Goal: Task Accomplishment & Management: Manage account settings

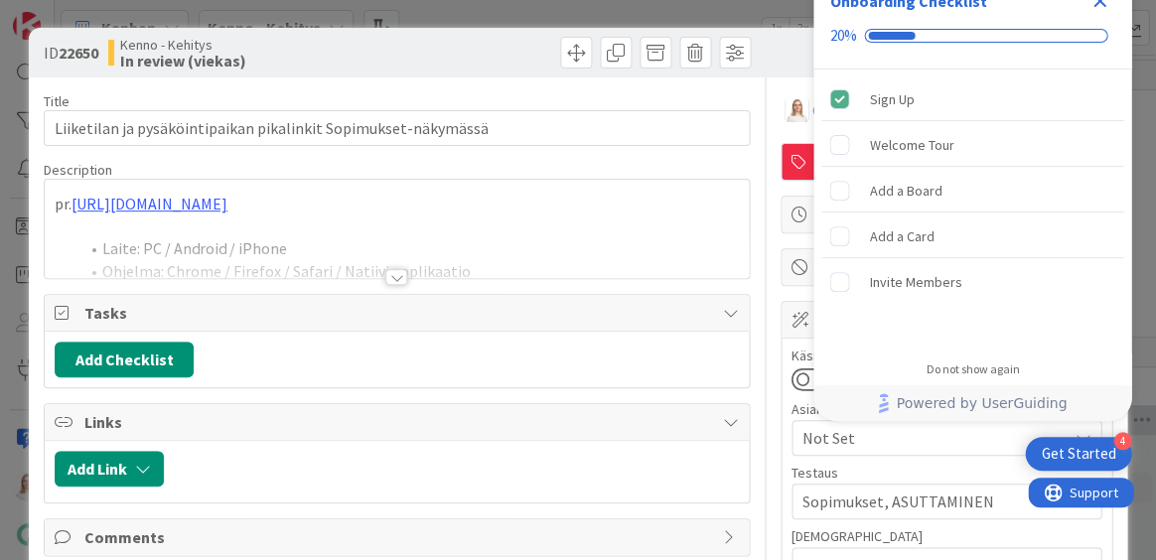
click at [1104, 4] on icon "Close Checklist" at bounding box center [1100, 1] width 24 height 24
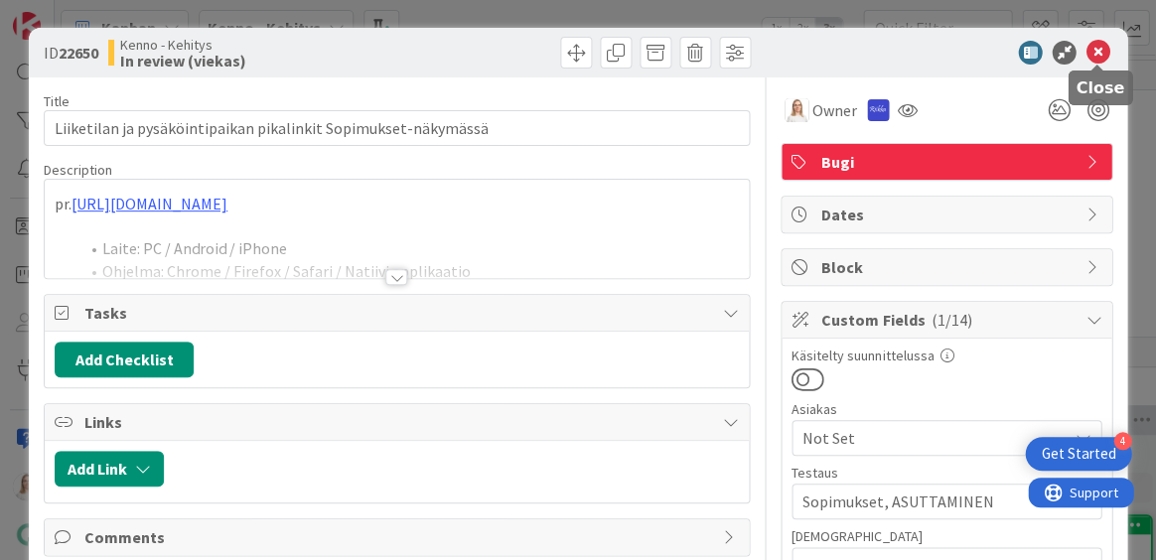
click at [1093, 50] on icon at bounding box center [1098, 53] width 24 height 24
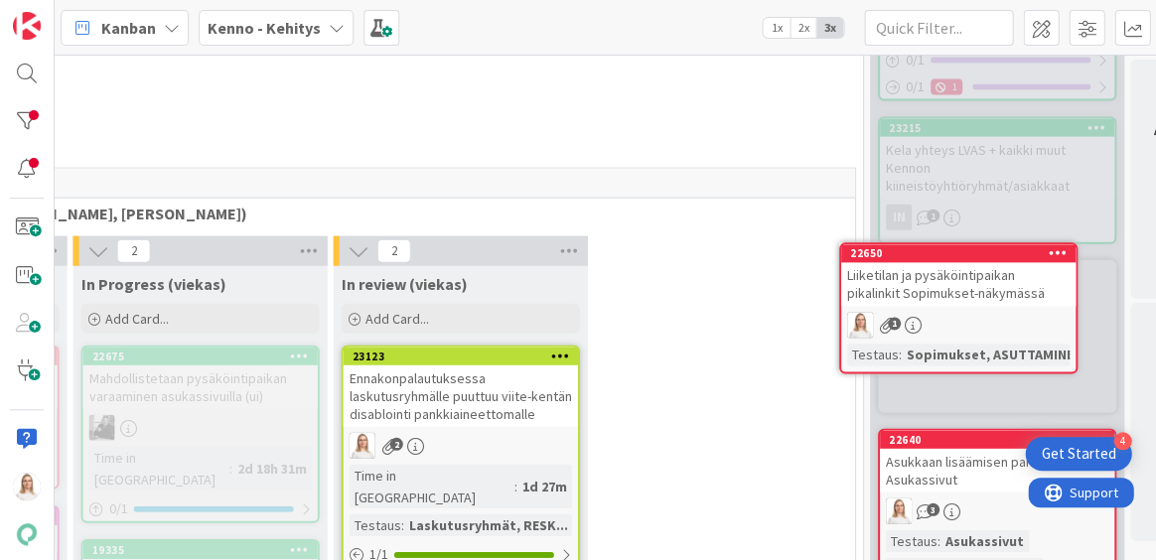
scroll to position [2202, 886]
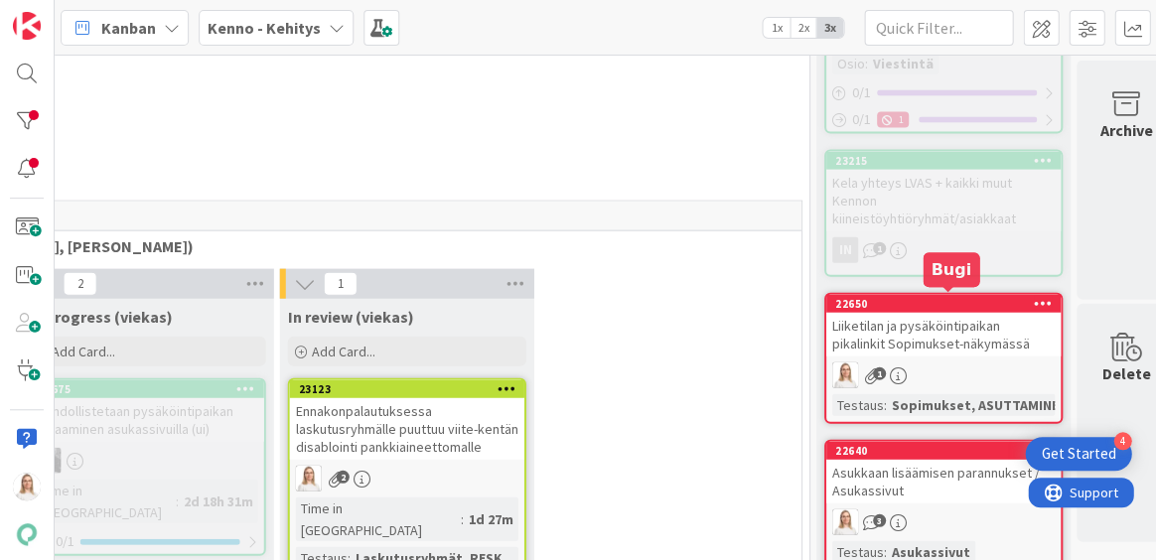
click at [920, 299] on div "22650" at bounding box center [947, 303] width 225 height 14
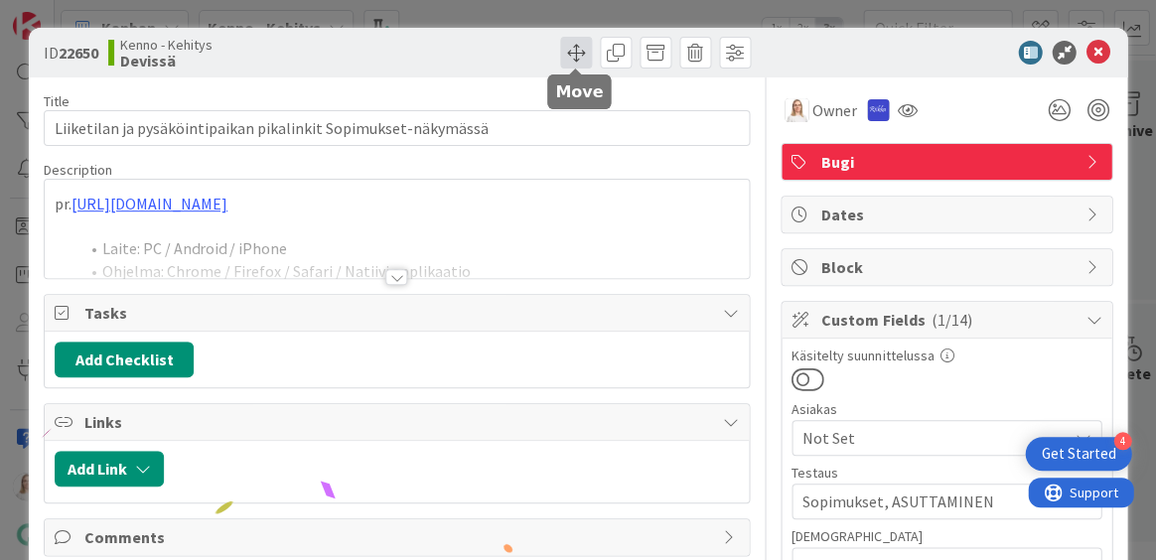
click at [575, 50] on span at bounding box center [576, 53] width 32 height 32
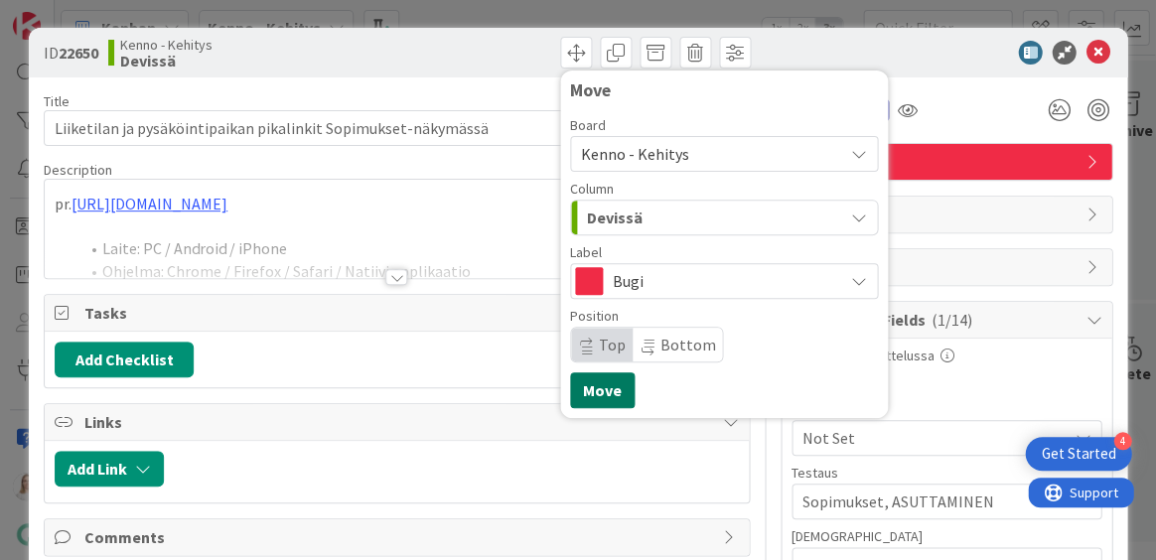
click at [600, 381] on button "Move" at bounding box center [602, 390] width 65 height 36
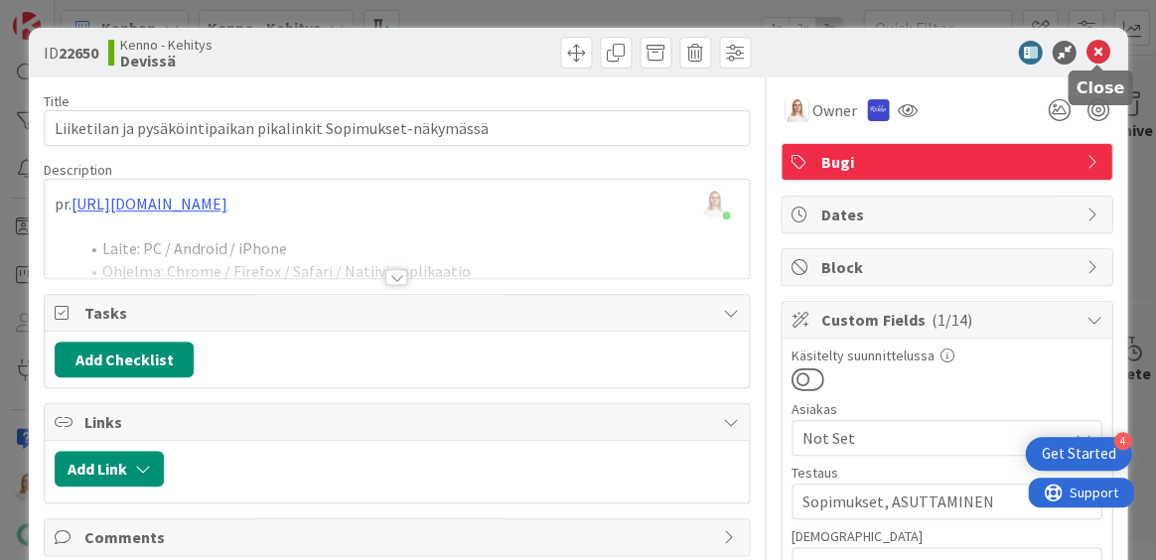
click at [1091, 57] on icon at bounding box center [1098, 53] width 24 height 24
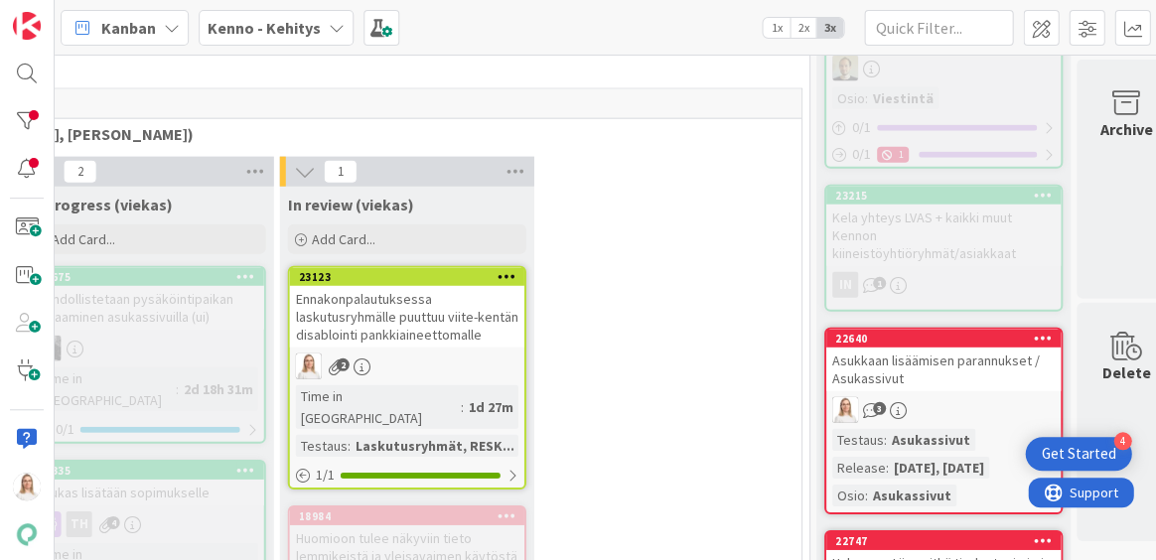
scroll to position [2300, 886]
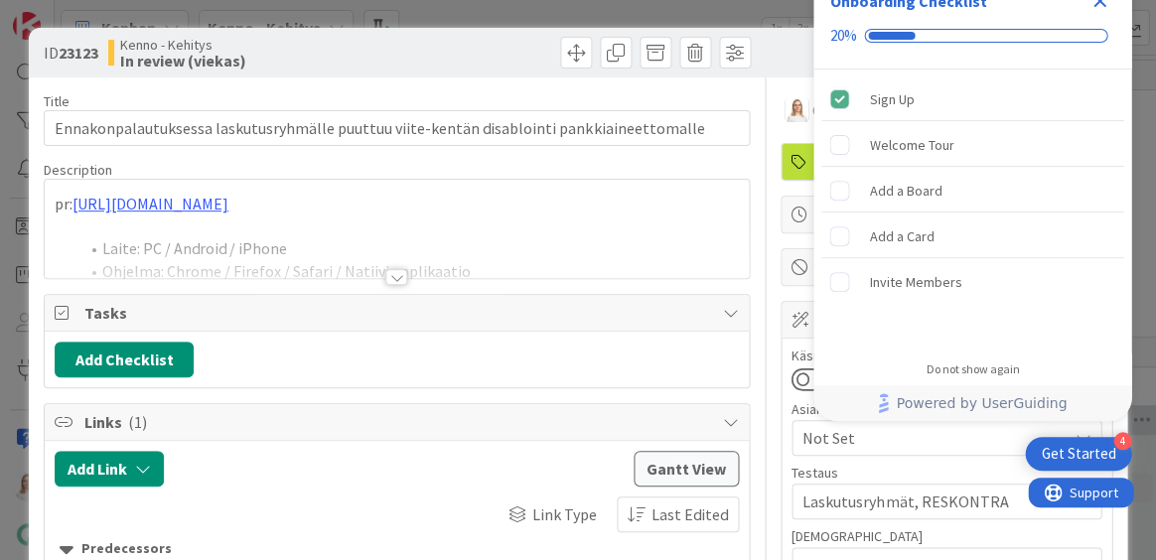
click at [1096, 5] on icon "Close Checklist" at bounding box center [1100, 1] width 13 height 13
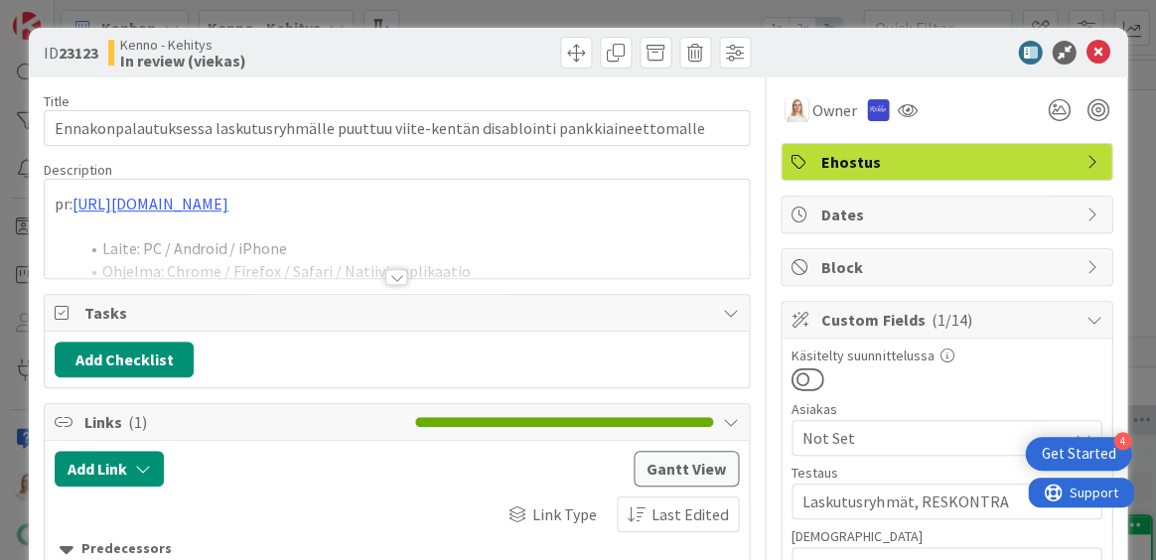
click at [391, 278] on div at bounding box center [396, 277] width 22 height 16
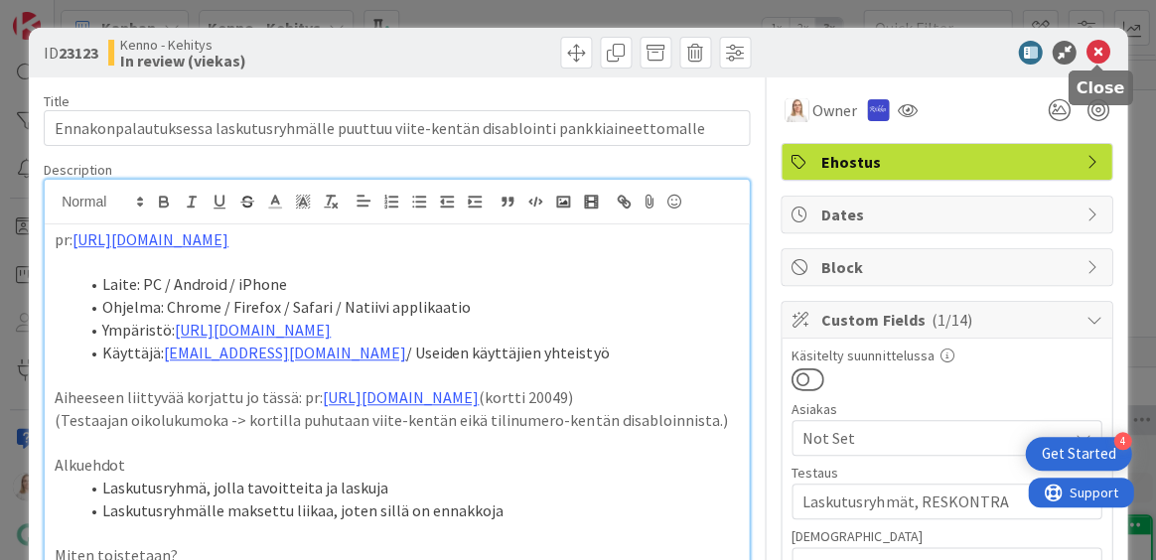
click at [1097, 55] on icon at bounding box center [1098, 53] width 24 height 24
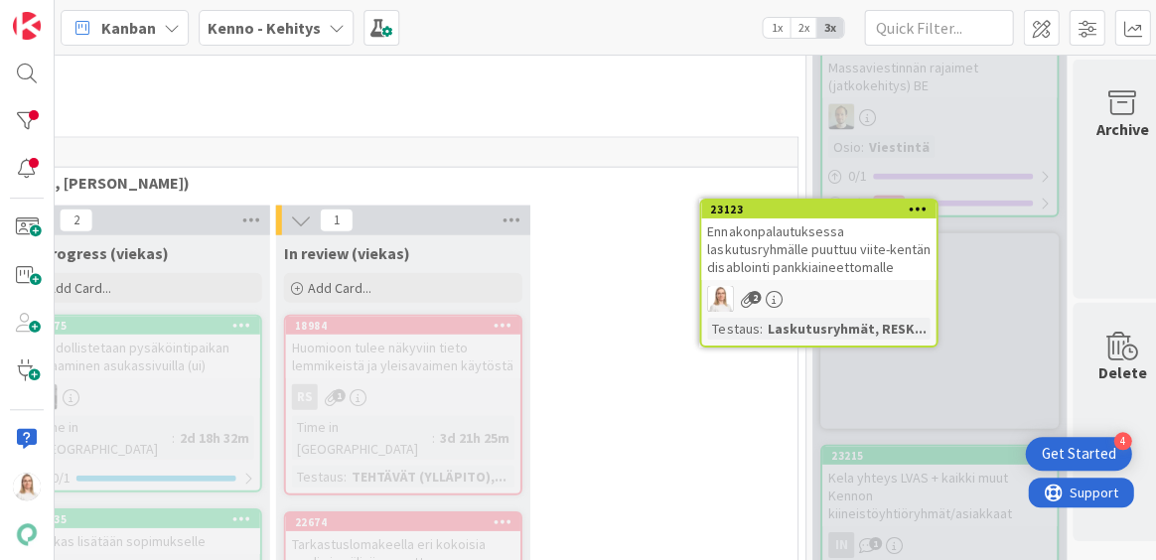
scroll to position [2241, 894]
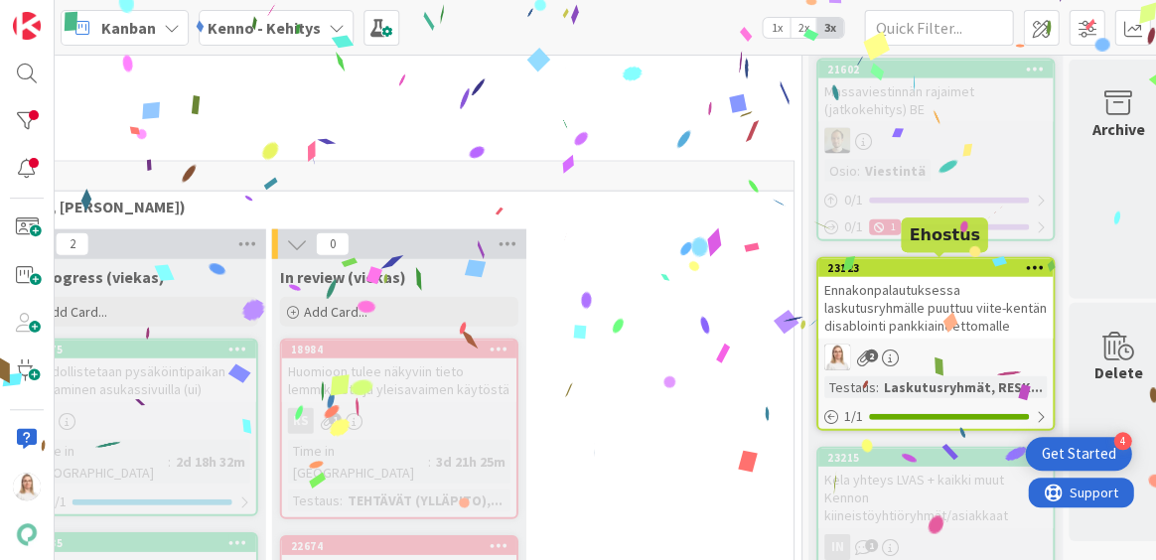
click at [938, 262] on div "23123" at bounding box center [939, 268] width 225 height 14
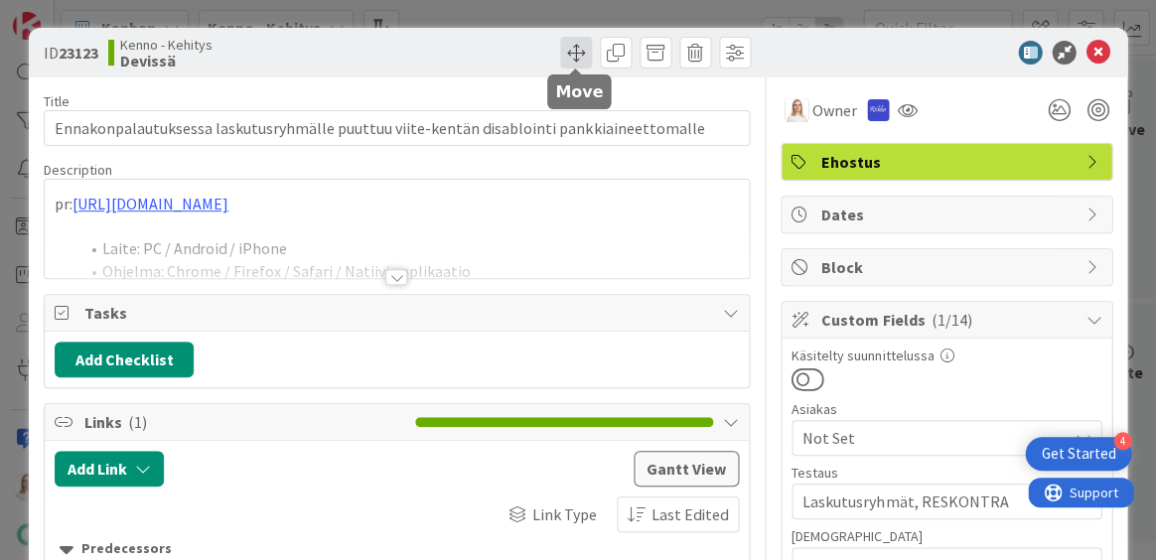
click at [569, 63] on span at bounding box center [576, 53] width 32 height 32
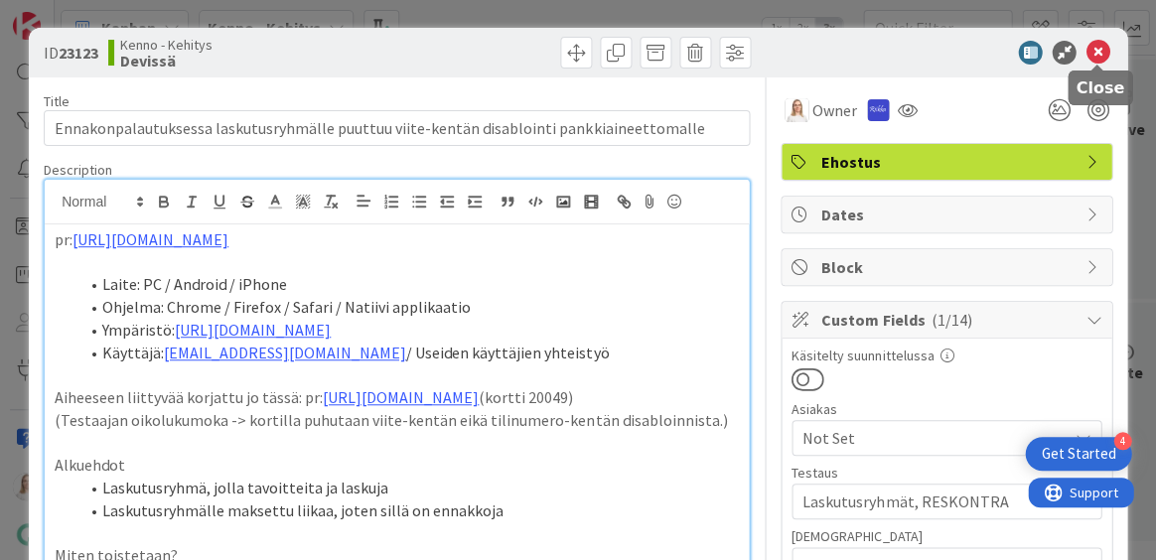
click at [1102, 48] on icon at bounding box center [1098, 53] width 24 height 24
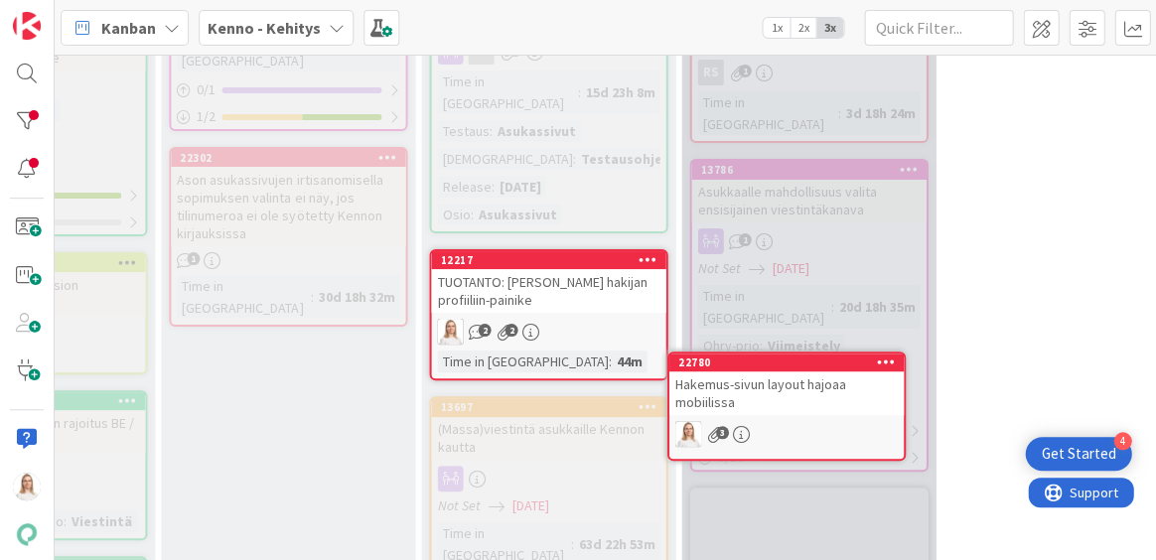
scroll to position [2792, 485]
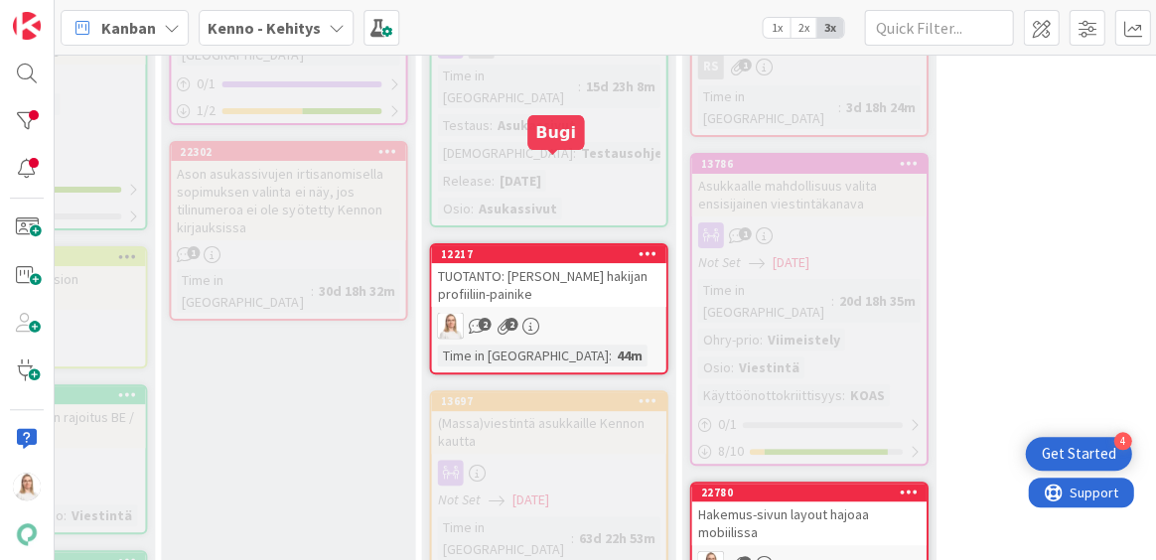
click at [548, 247] on div "12217" at bounding box center [552, 254] width 225 height 14
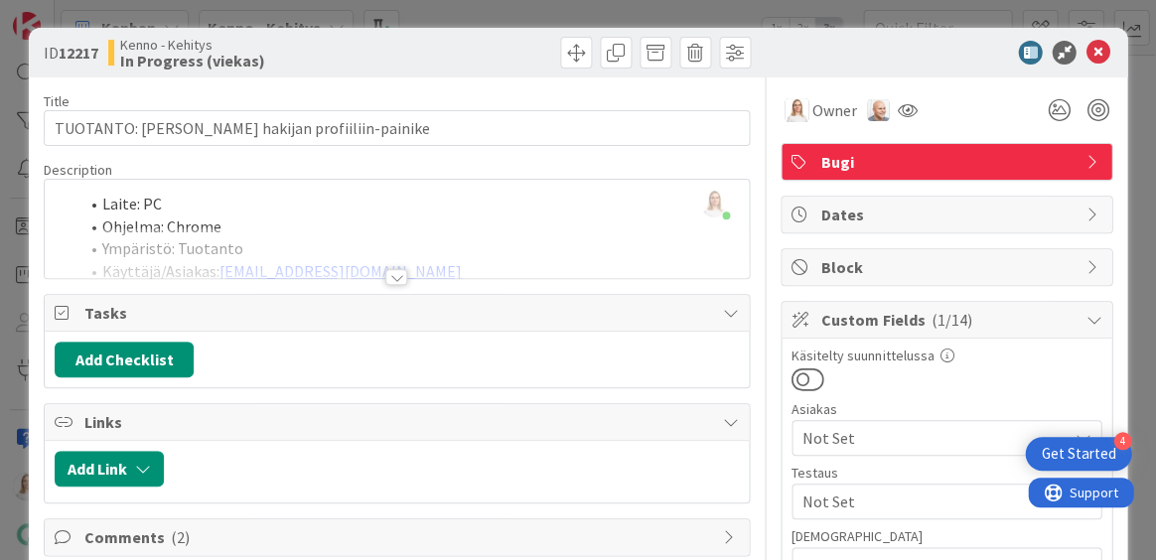
click at [398, 273] on div at bounding box center [396, 277] width 22 height 16
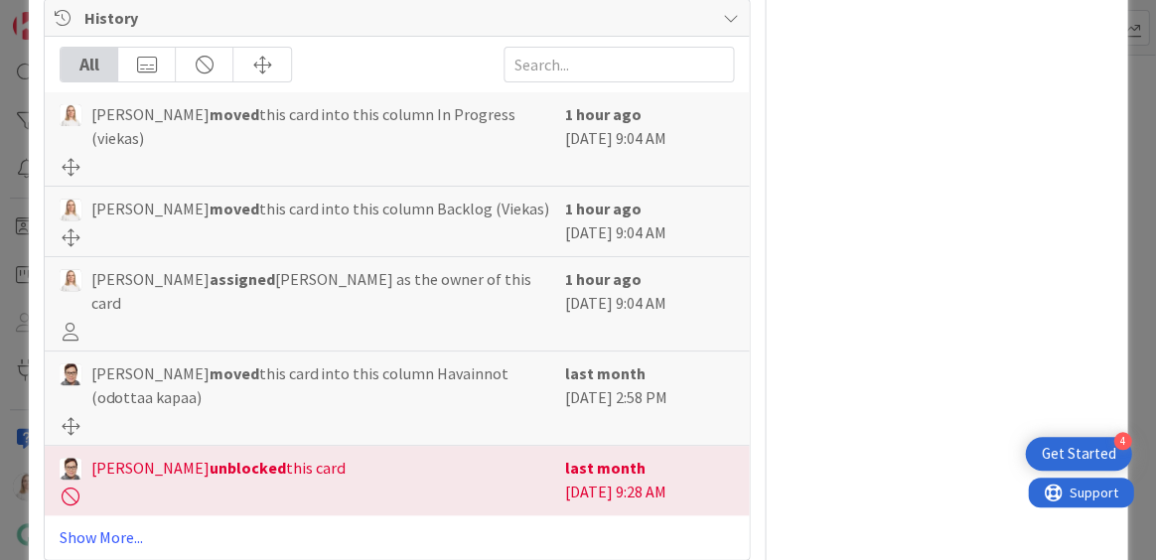
scroll to position [2229, 0]
click at [81, 525] on link "Show More..." at bounding box center [397, 537] width 674 height 24
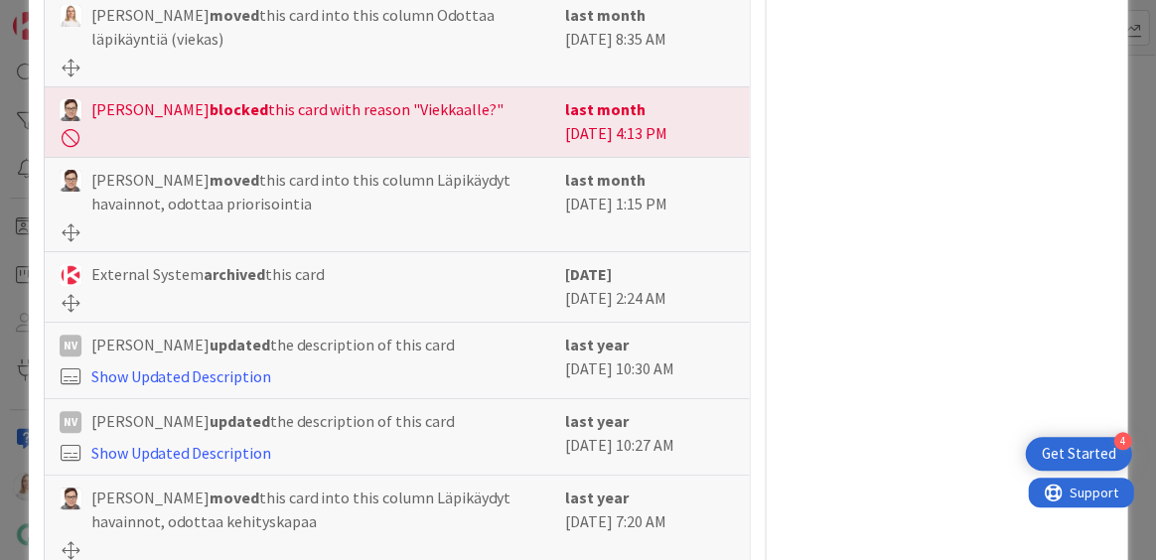
scroll to position [2821, 0]
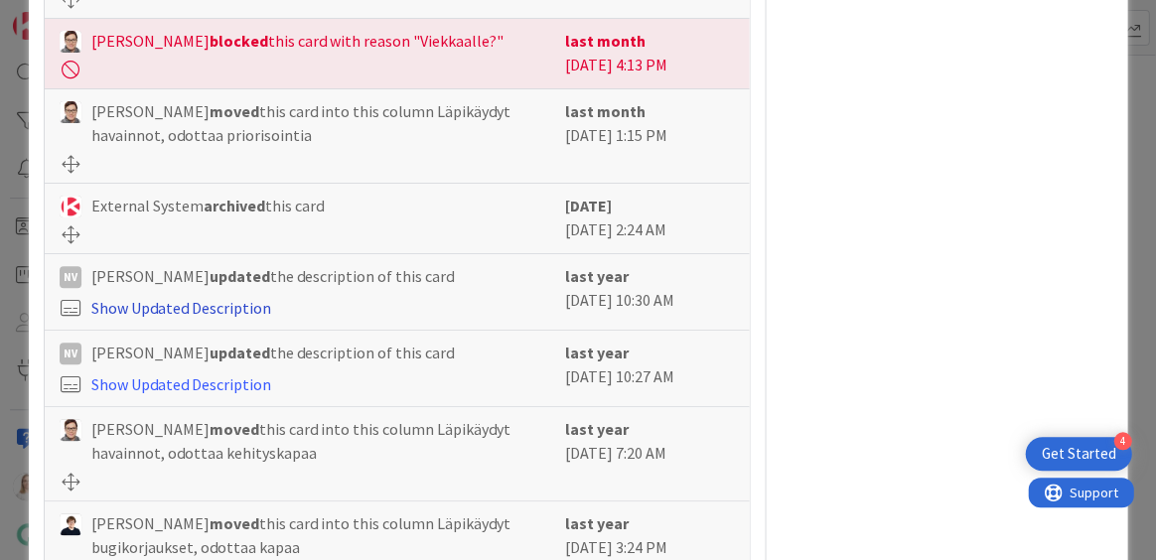
click at [195, 298] on link "Show Updated Description" at bounding box center [181, 308] width 180 height 20
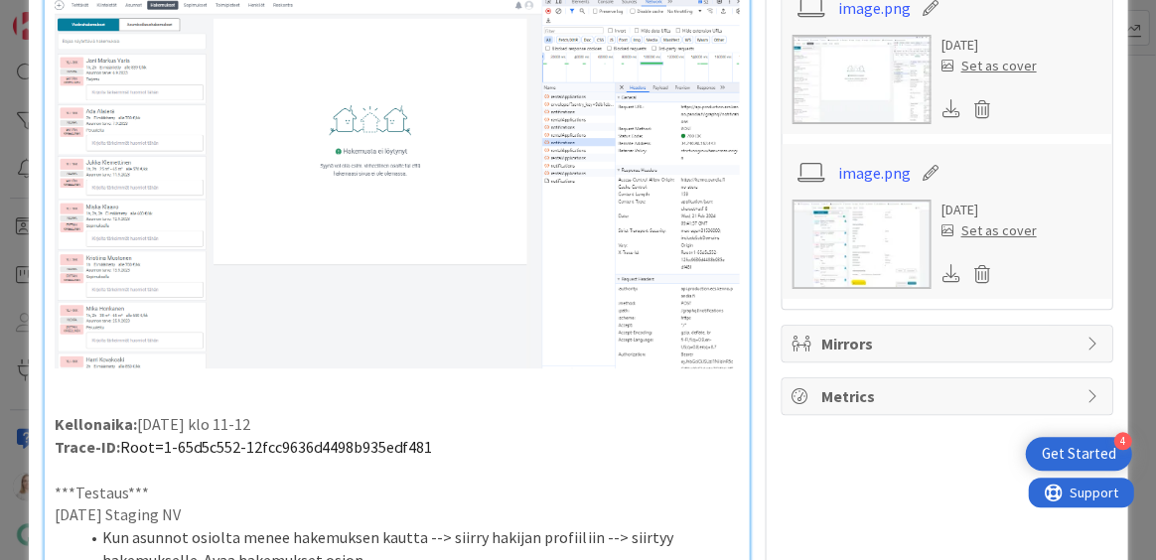
scroll to position [869, 0]
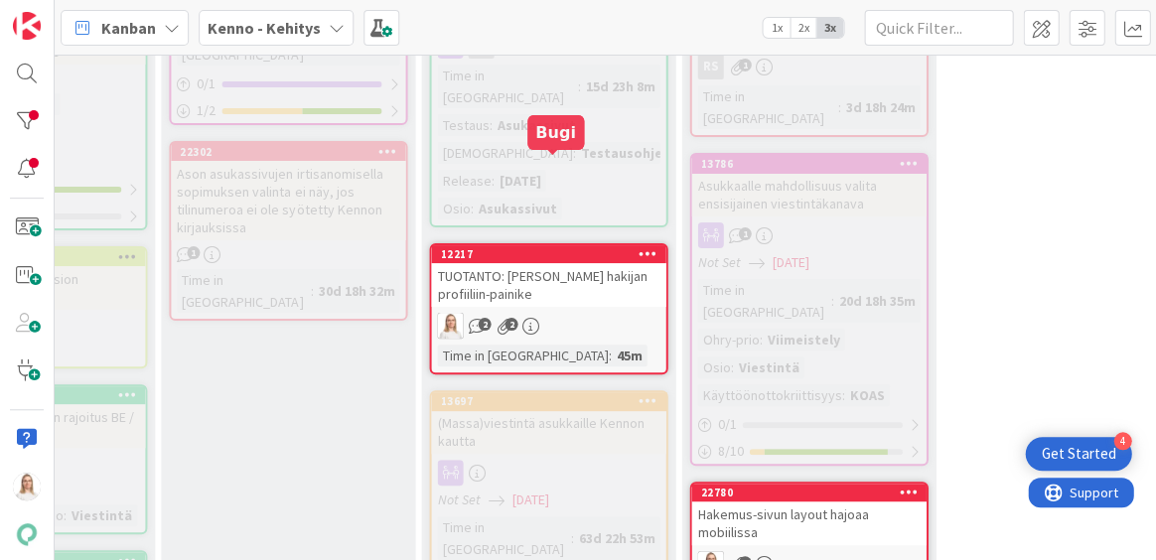
click at [520, 247] on div "12217" at bounding box center [552, 254] width 225 height 14
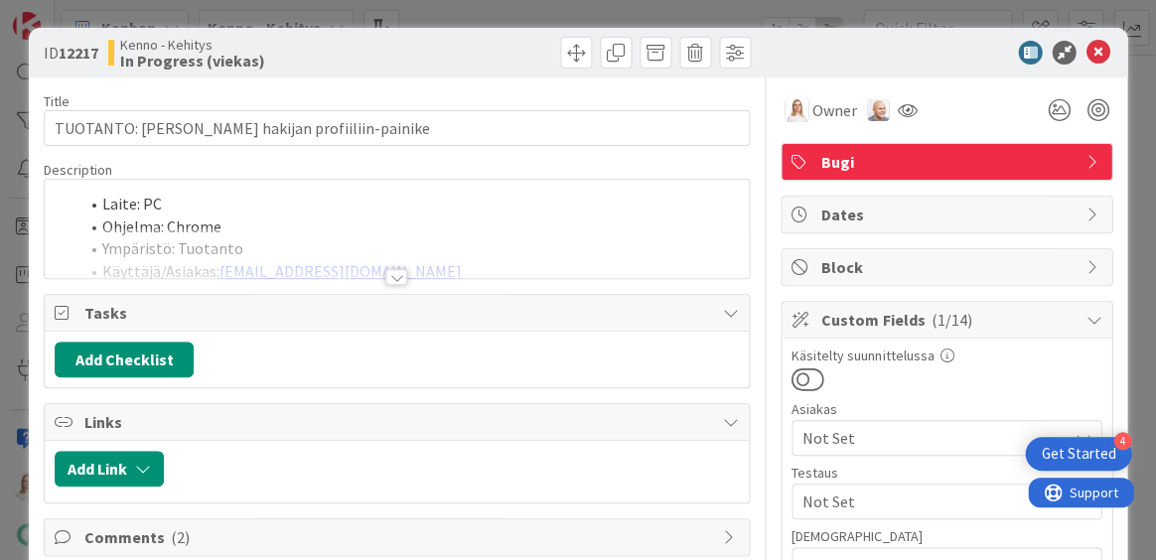
click at [394, 275] on div at bounding box center [396, 277] width 22 height 16
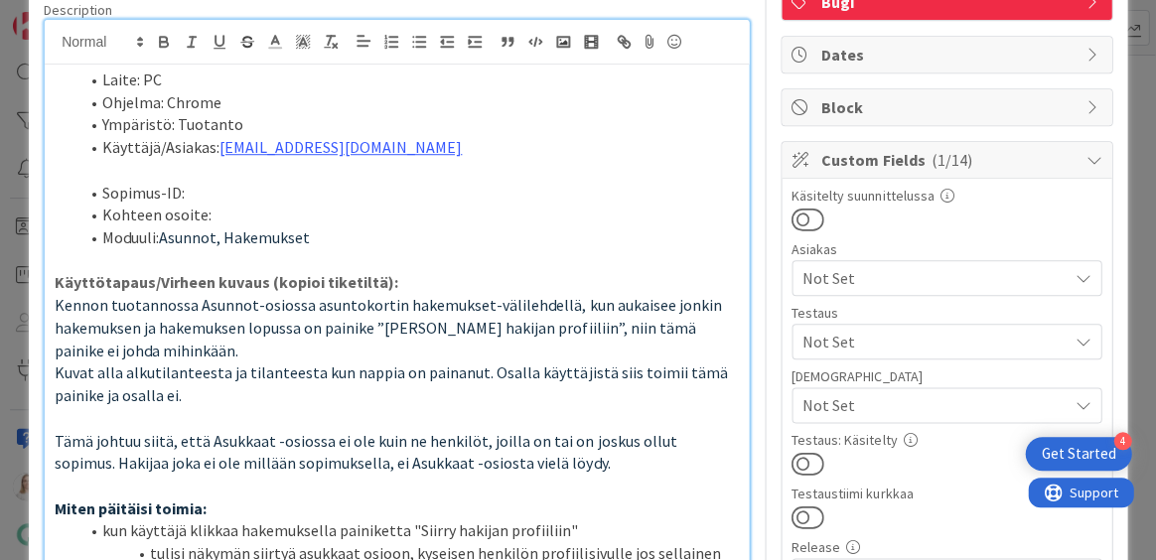
scroll to position [165, 0]
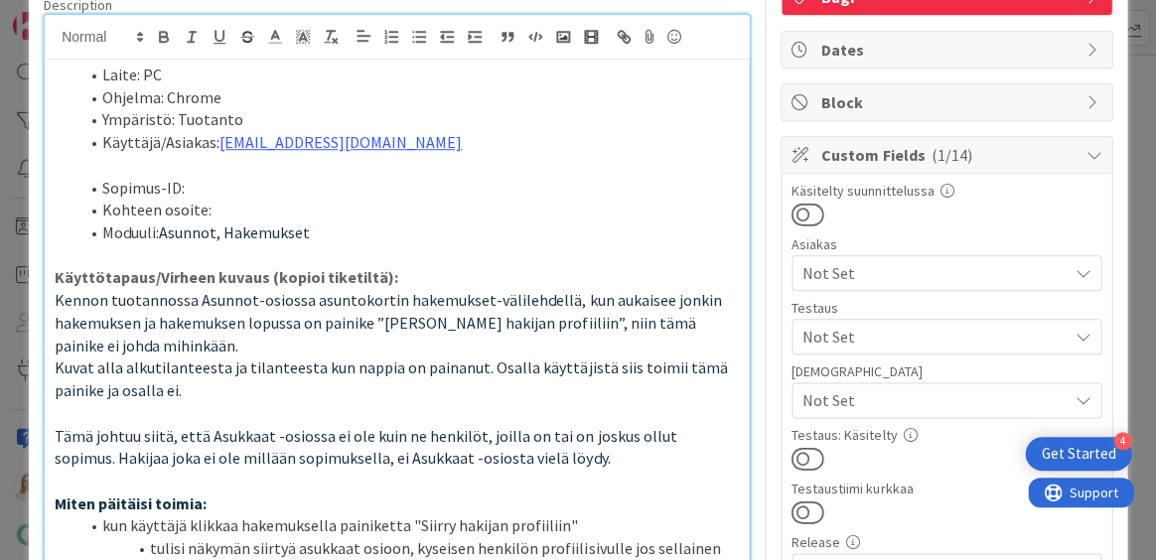
click at [332, 229] on li "Moduuli: Asunnot, Hakemukset" at bounding box center [408, 232] width 660 height 23
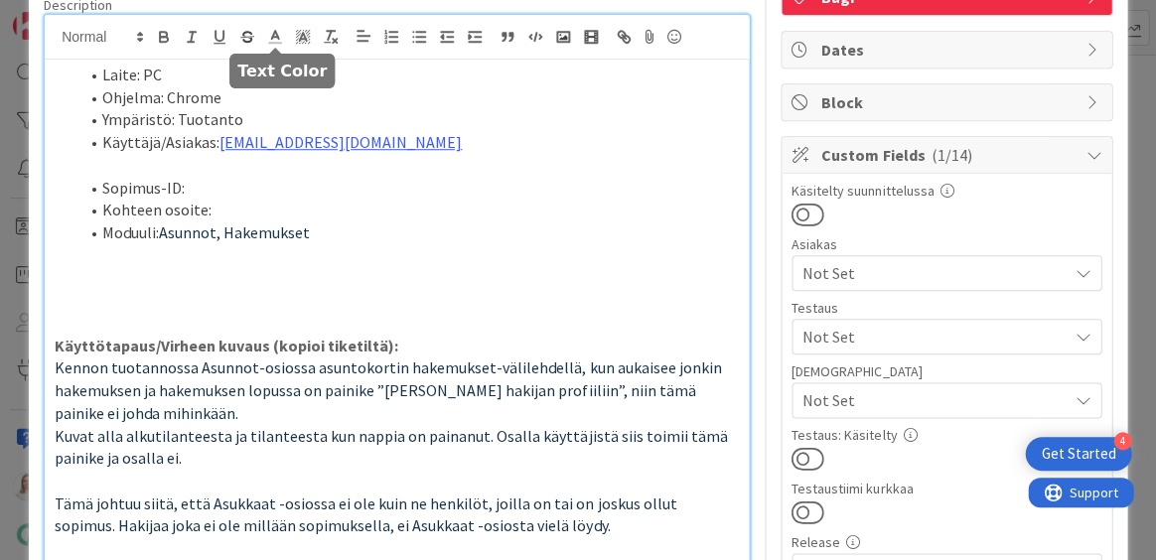
click at [272, 43] on line at bounding box center [275, 43] width 12 height 0
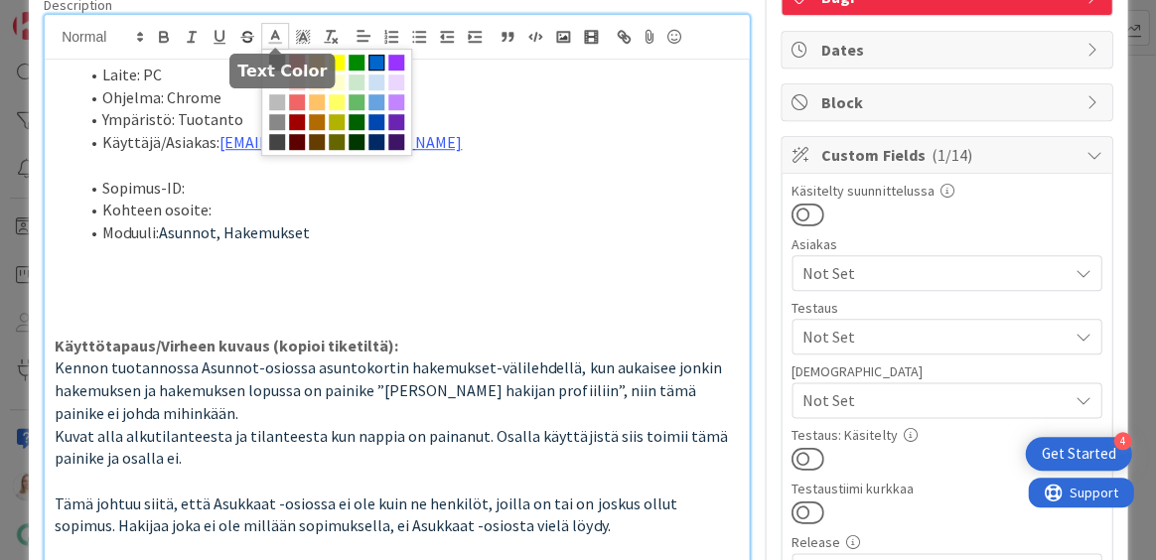
click at [373, 63] on span at bounding box center [376, 63] width 16 height 16
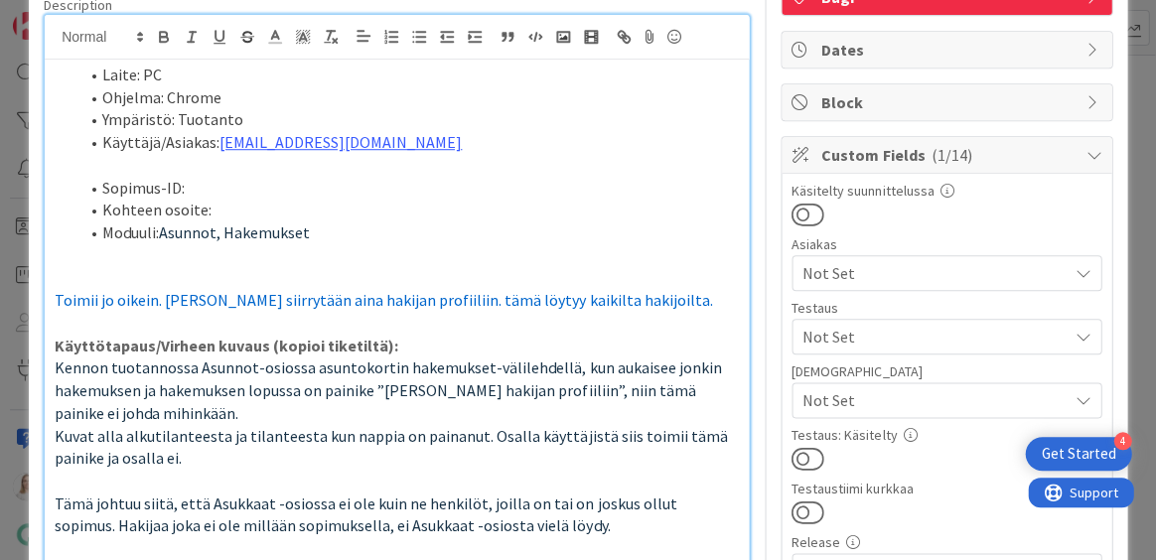
click at [398, 298] on span "Toimii jo oikein. [PERSON_NAME] siirrytään aina hakijan profiiliin. tämä löytyy…" at bounding box center [384, 300] width 658 height 20
click at [576, 295] on span "Toimii jo oikein. Eli siirrytään aina hakijan profiiliinämä löytyy kaikilta hak…" at bounding box center [327, 300] width 544 height 20
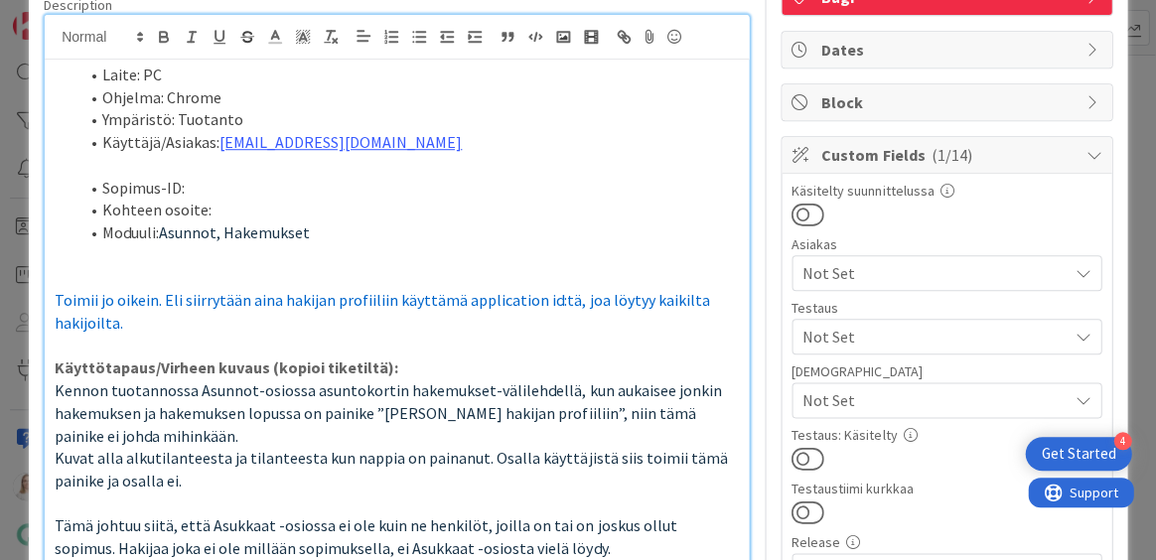
click at [453, 298] on span "Toimii jo oikein. Eli siirrytään aina hakijan profiiliin käyttämä application i…" at bounding box center [384, 311] width 658 height 43
click at [600, 299] on span "Toimii jo oikein. Eli siirrytään aina hakijan profiiliin käyttämällä applicatio…" at bounding box center [392, 311] width 675 height 43
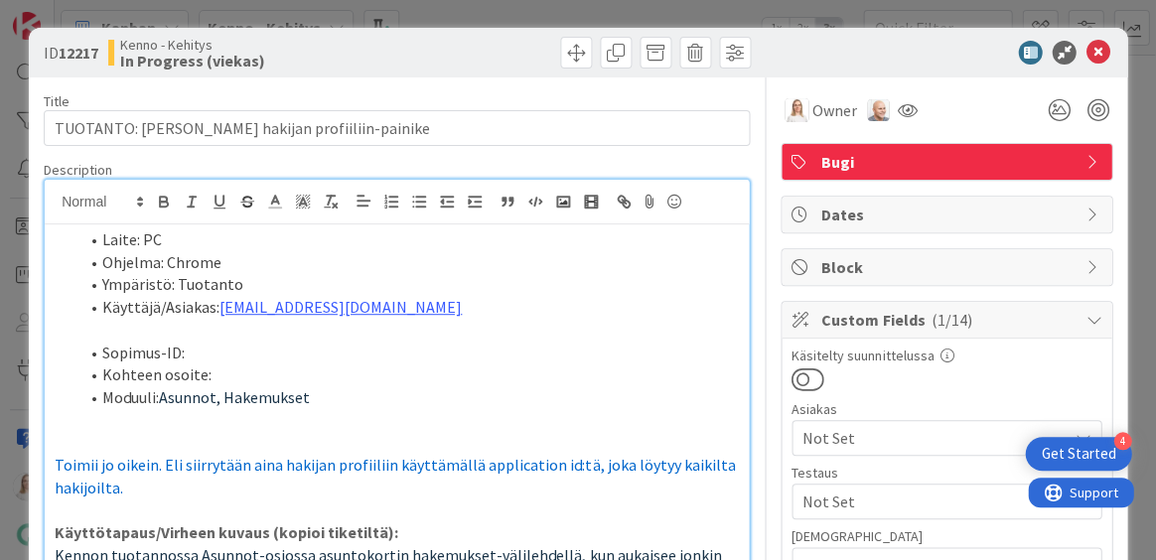
scroll to position [0, 0]
click at [1096, 49] on icon at bounding box center [1098, 53] width 24 height 24
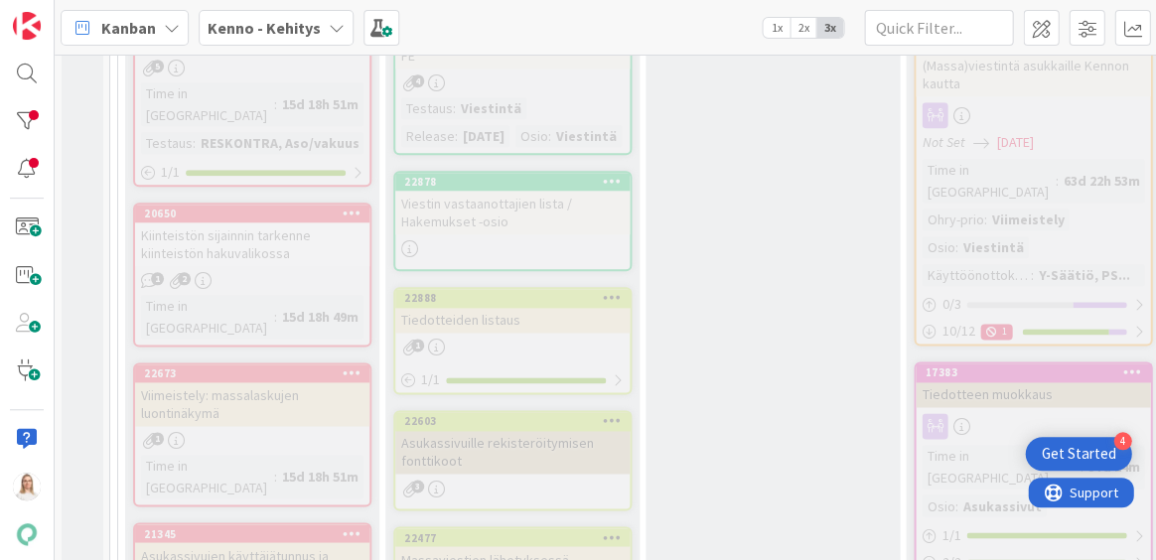
scroll to position [3166, 0]
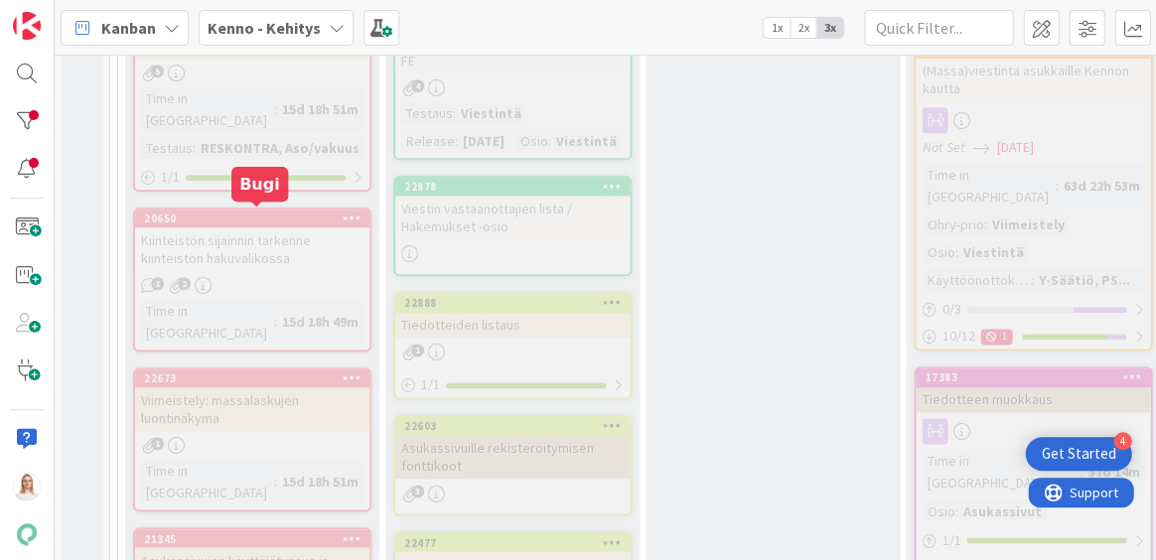
click at [242, 371] on div "22673" at bounding box center [256, 378] width 225 height 14
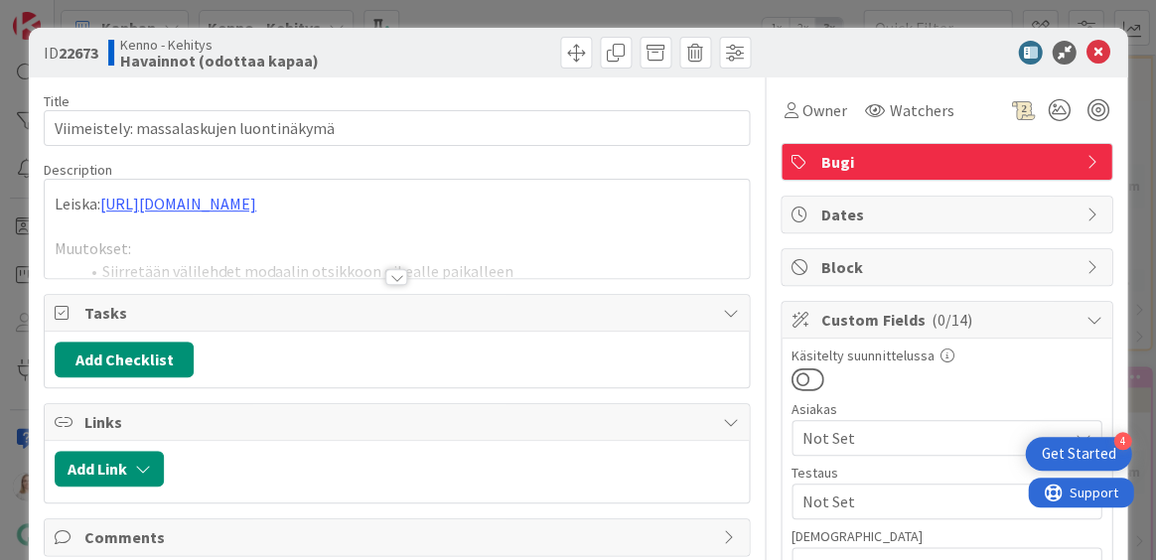
click at [399, 274] on div at bounding box center [396, 277] width 22 height 16
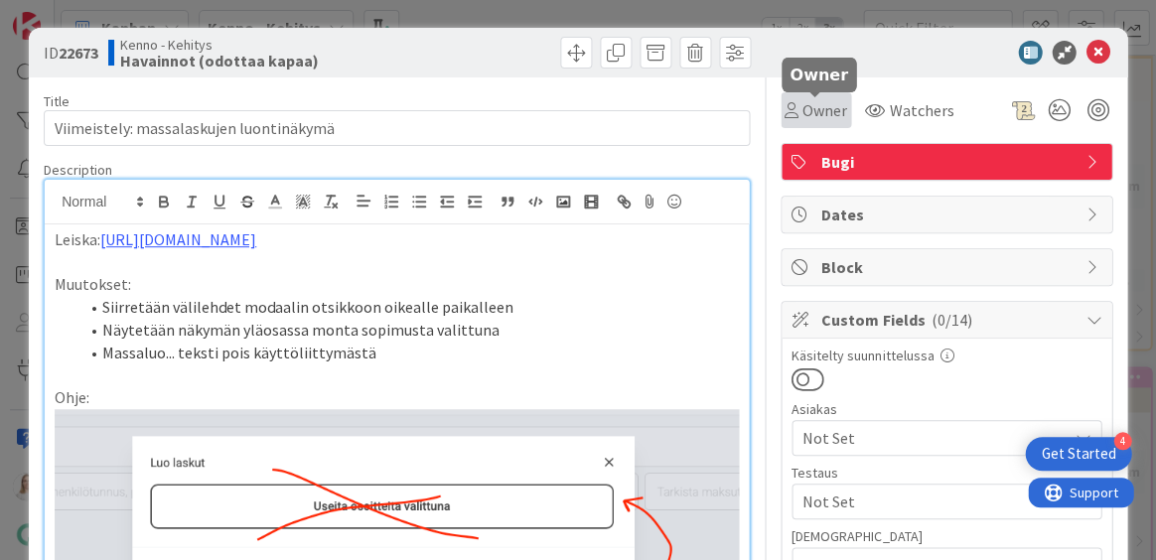
click at [820, 107] on span "Owner" at bounding box center [825, 110] width 45 height 24
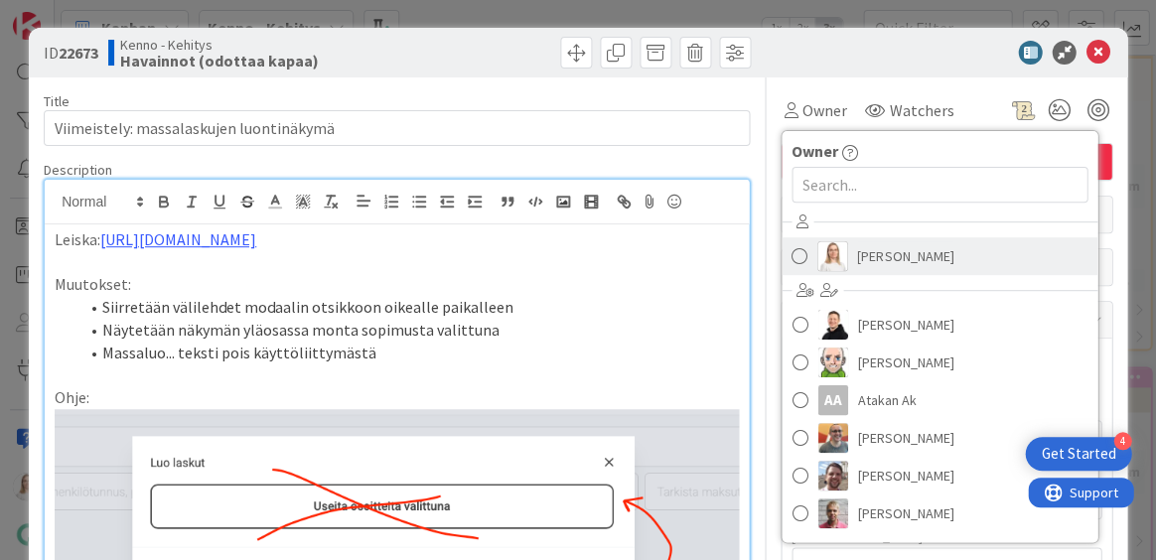
click at [903, 263] on span "[PERSON_NAME]" at bounding box center [905, 256] width 96 height 30
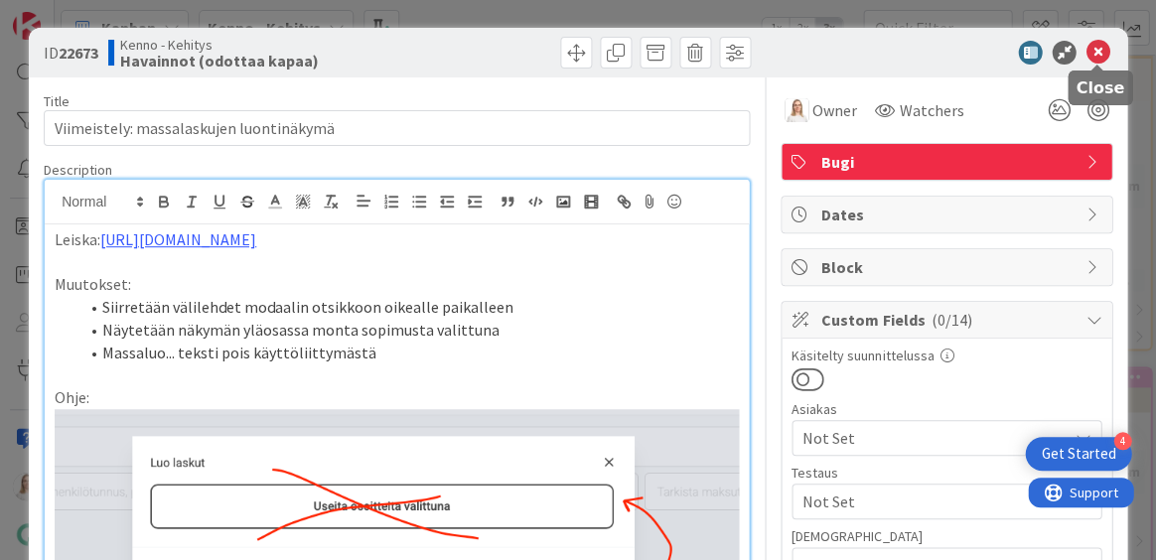
click at [1100, 48] on icon at bounding box center [1098, 53] width 24 height 24
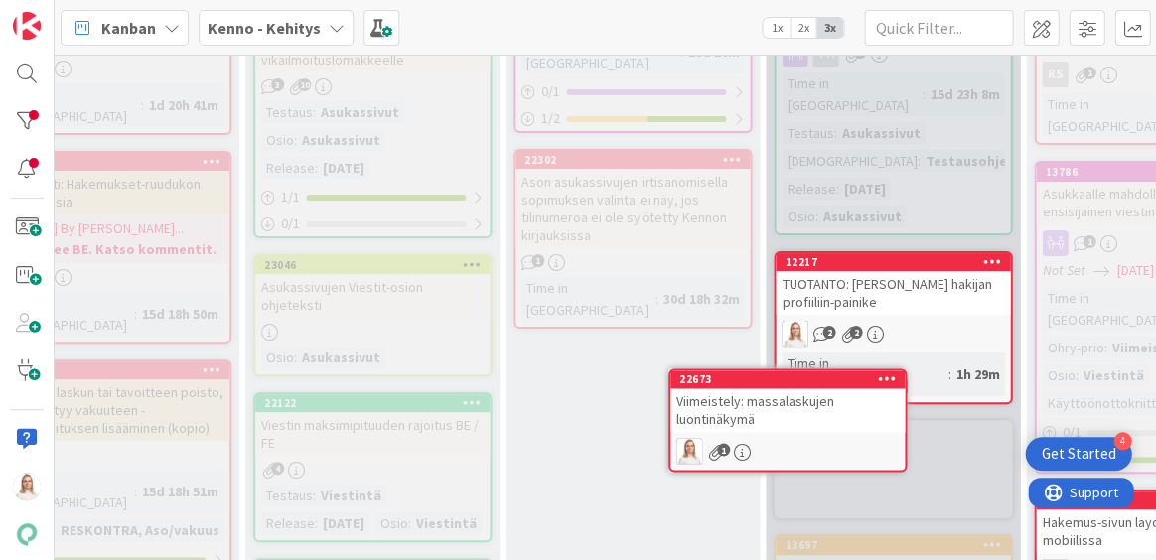
scroll to position [2789, 141]
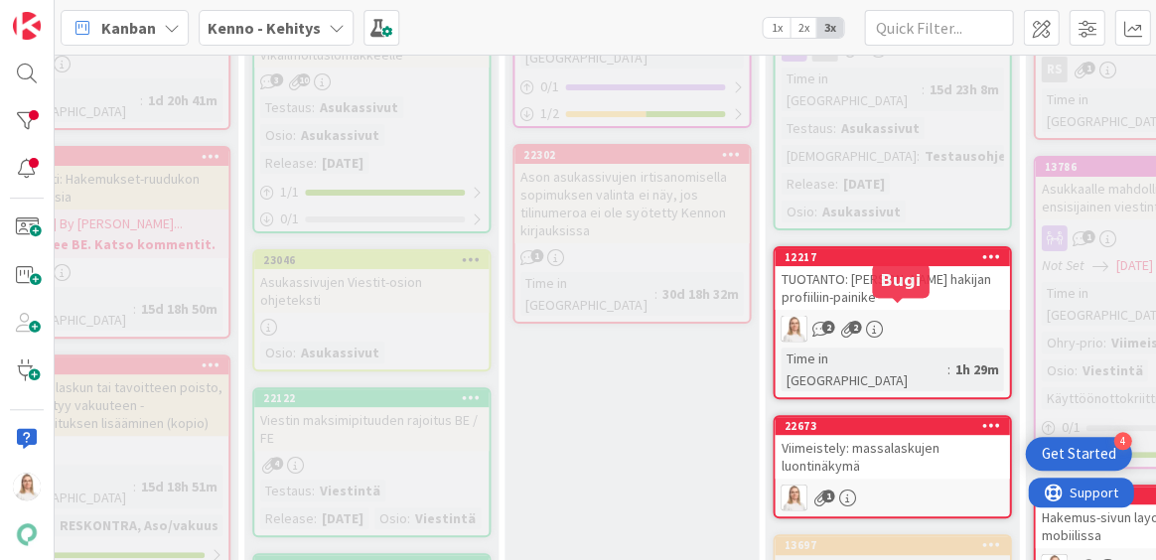
click at [874, 419] on div "22673" at bounding box center [896, 426] width 225 height 14
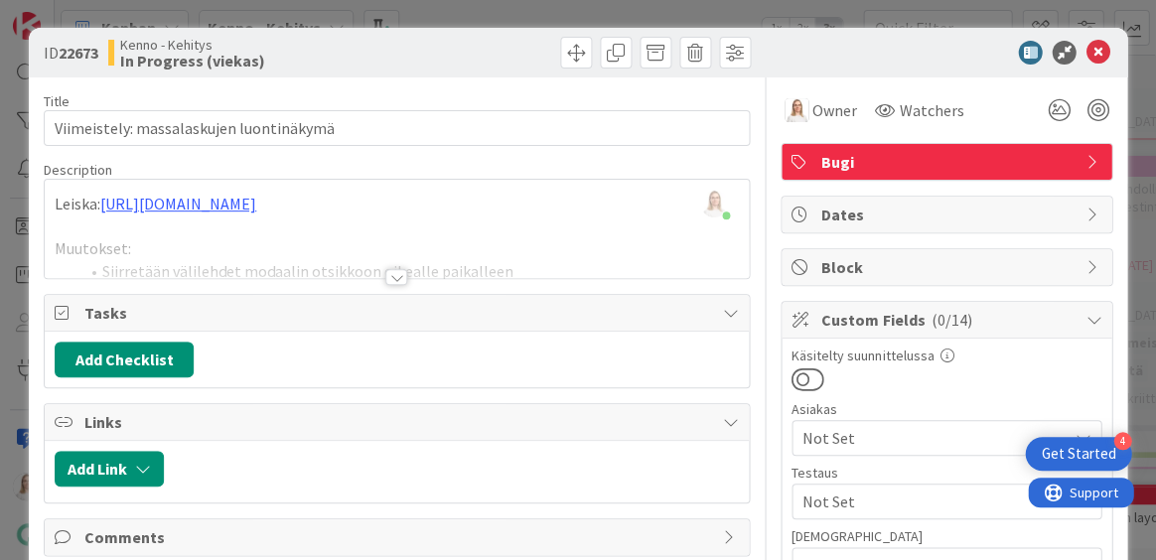
click at [392, 278] on div at bounding box center [396, 277] width 22 height 16
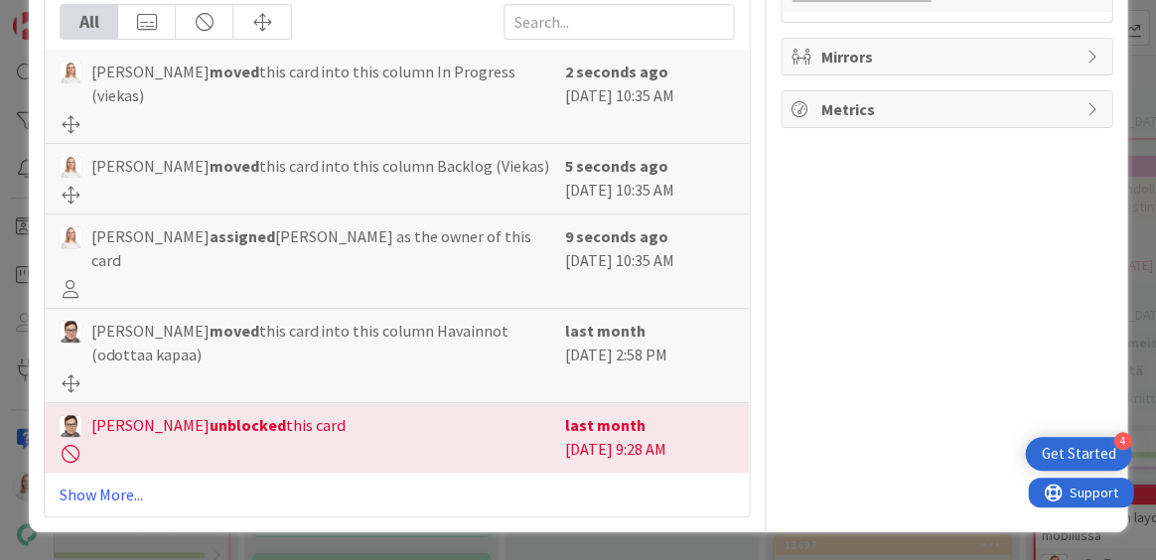
scroll to position [1453, 0]
click at [105, 491] on link "Show More..." at bounding box center [397, 495] width 674 height 24
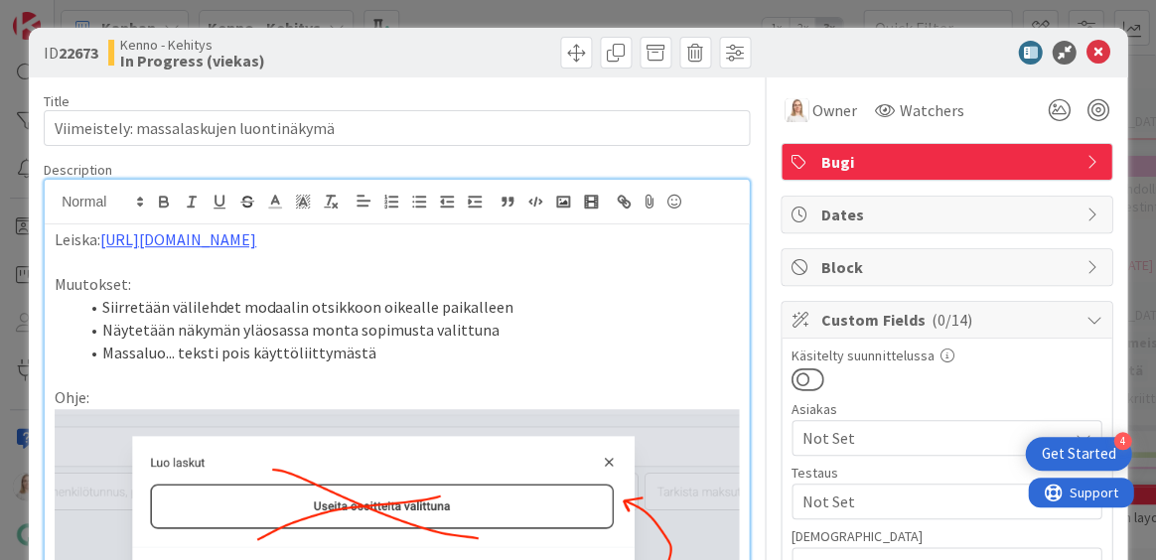
scroll to position [0, 0]
click at [575, 319] on li "Siirretään välilehdet modaalin otsikkoon oikealle paikalleen" at bounding box center [408, 307] width 660 height 23
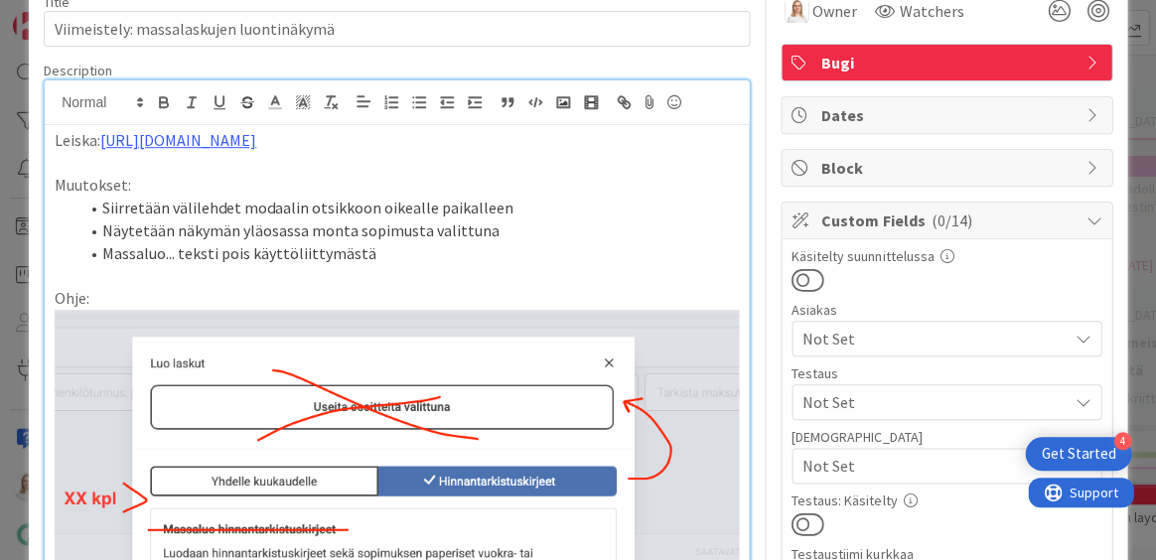
scroll to position [115, 0]
